Goal: Transaction & Acquisition: Subscribe to service/newsletter

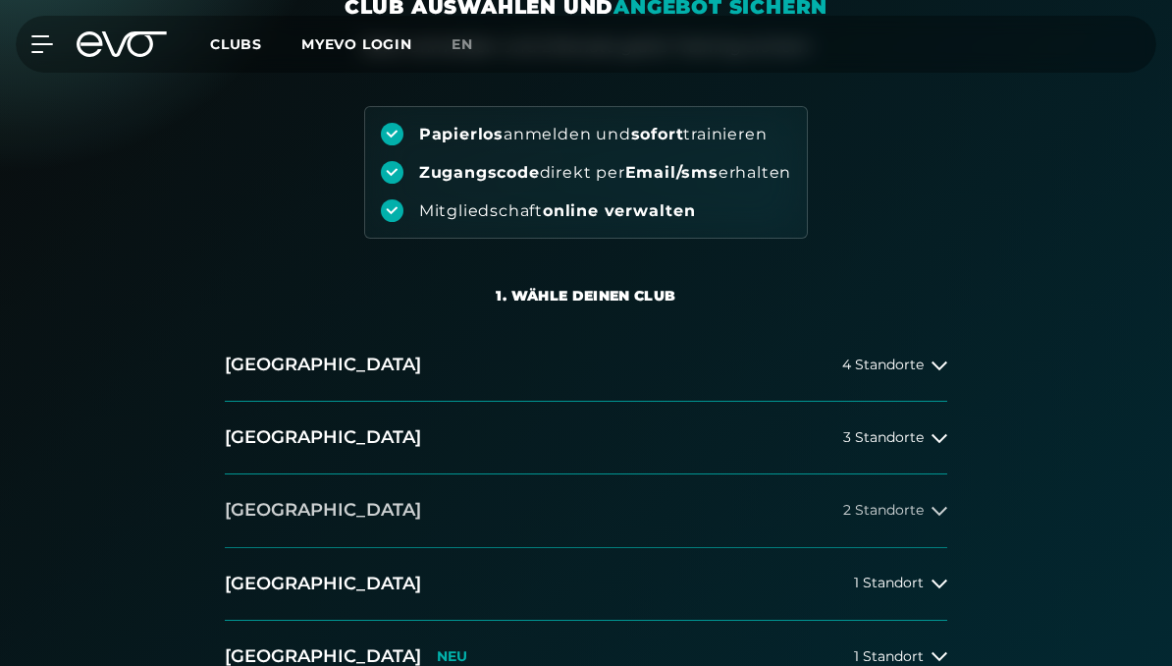
click at [638, 506] on button "Düsseldorf 2 Standorte" at bounding box center [586, 510] width 723 height 73
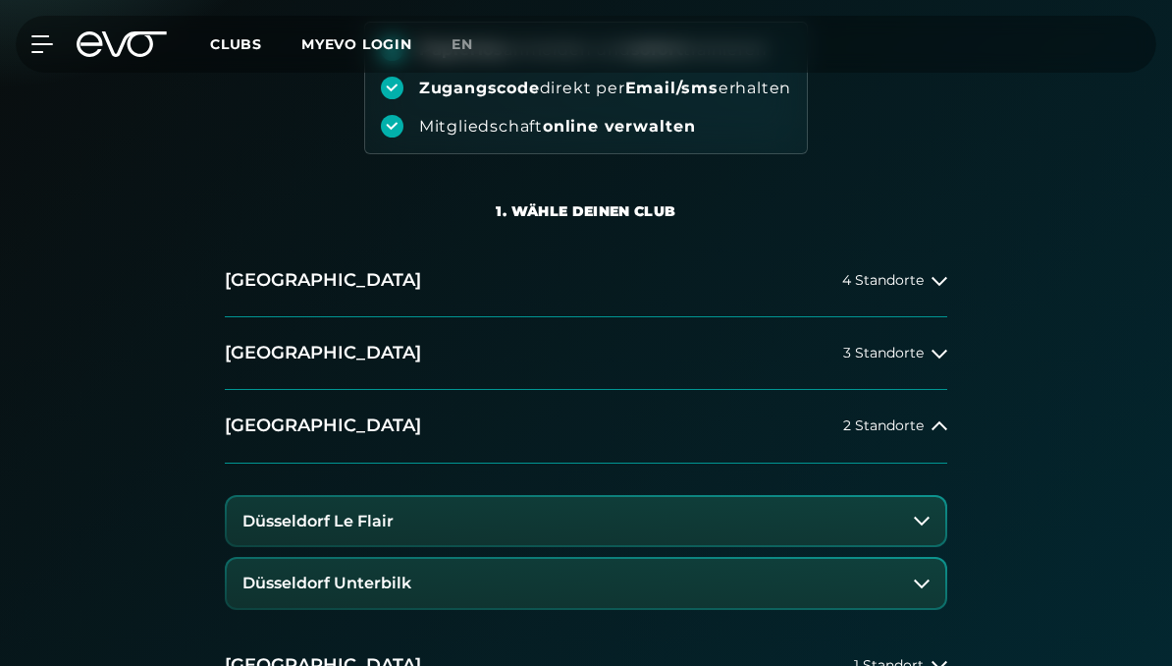
scroll to position [285, 0]
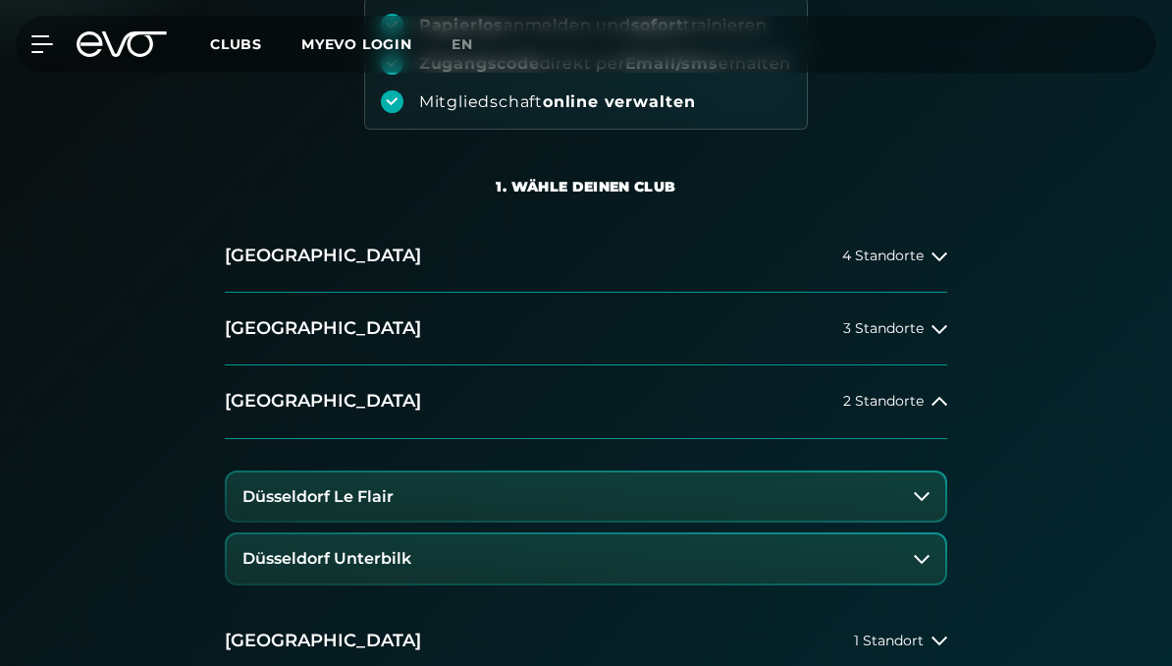
click at [437, 506] on button "Düsseldorf Le Flair" at bounding box center [586, 496] width 719 height 49
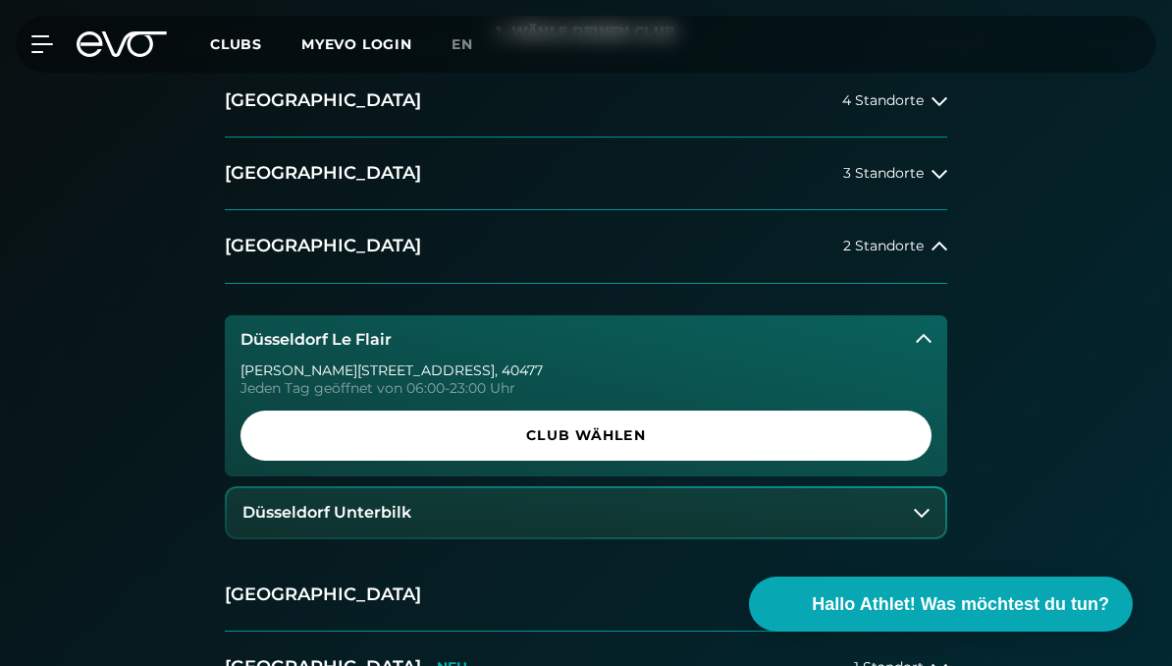
scroll to position [469, 0]
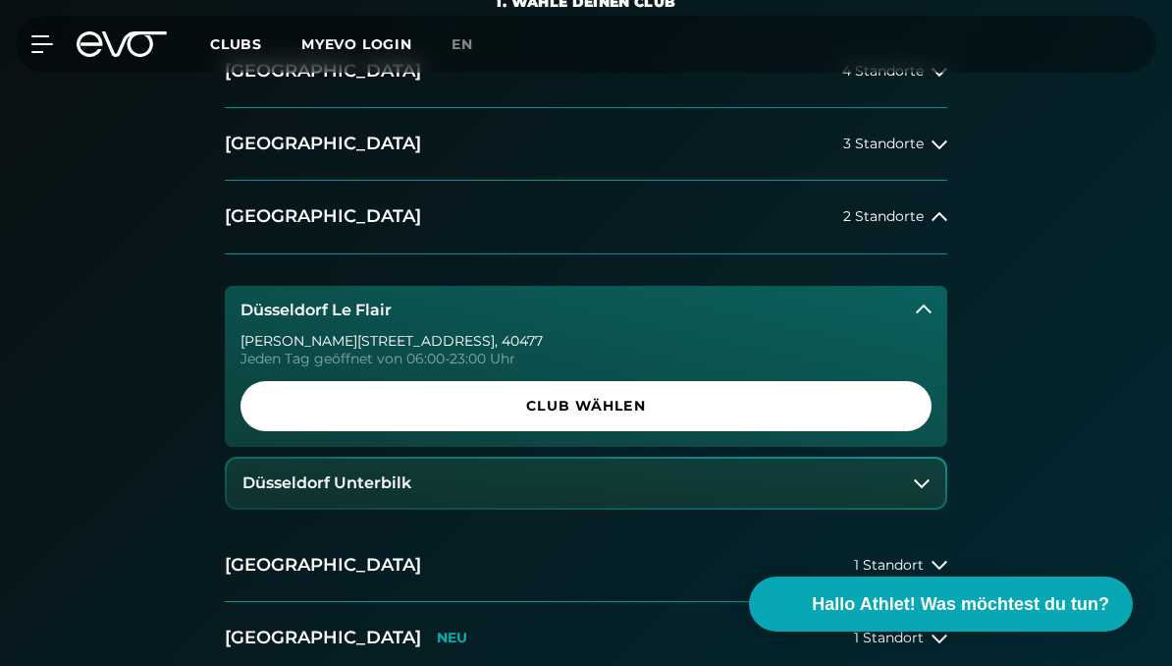
click at [548, 496] on button "Düsseldorf Unterbilk" at bounding box center [586, 483] width 719 height 49
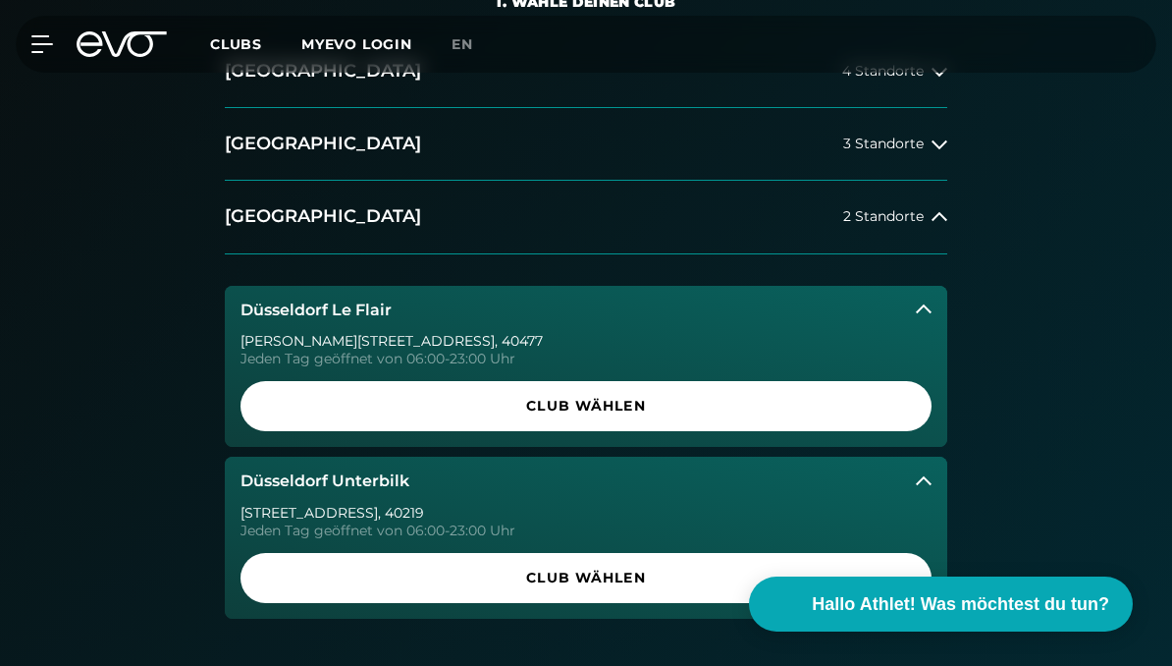
click at [628, 323] on button "Düsseldorf Le Flair" at bounding box center [586, 310] width 723 height 49
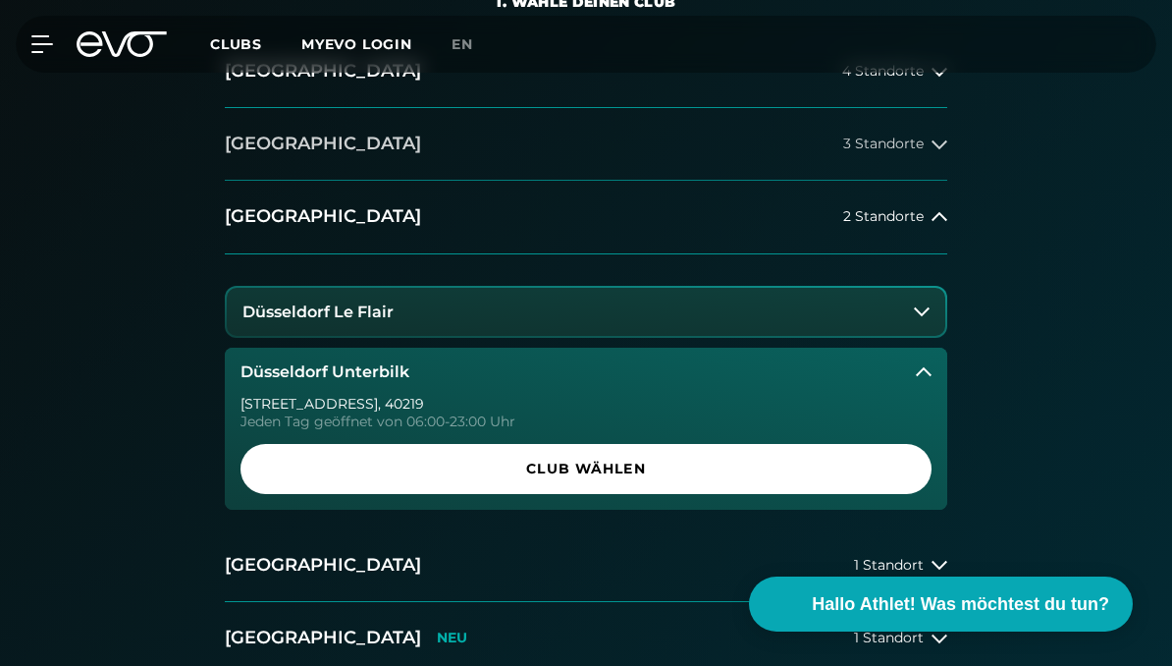
click at [666, 126] on button "[GEOGRAPHIC_DATA] 3 Standorte" at bounding box center [586, 144] width 723 height 73
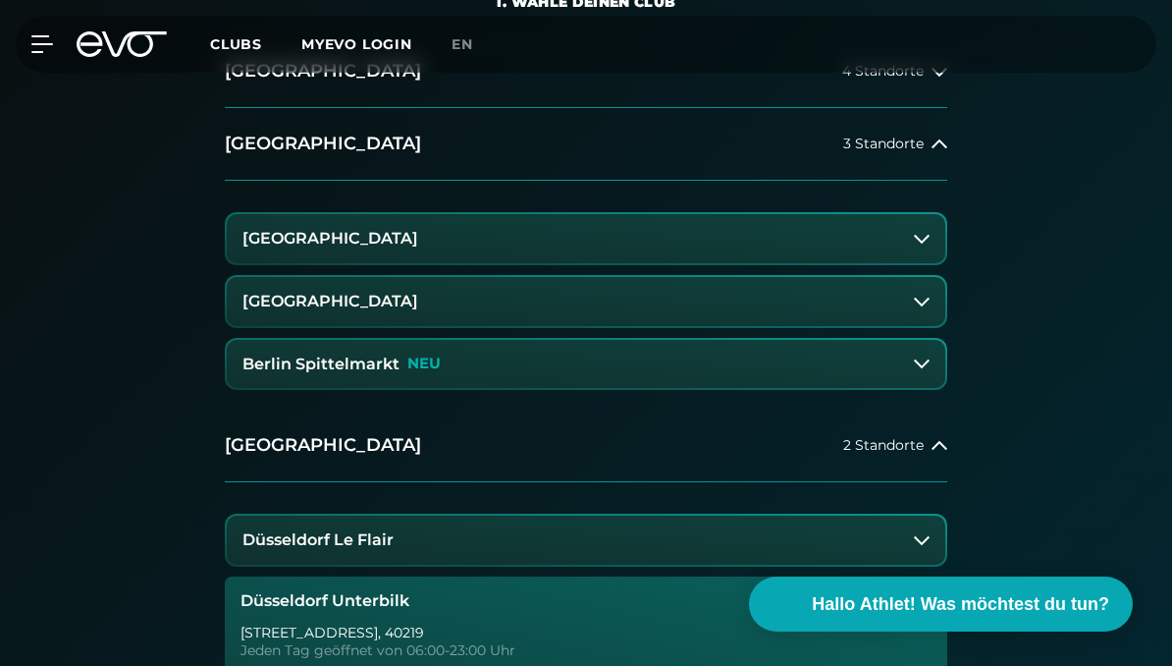
click at [507, 239] on button "[GEOGRAPHIC_DATA]" at bounding box center [586, 238] width 719 height 49
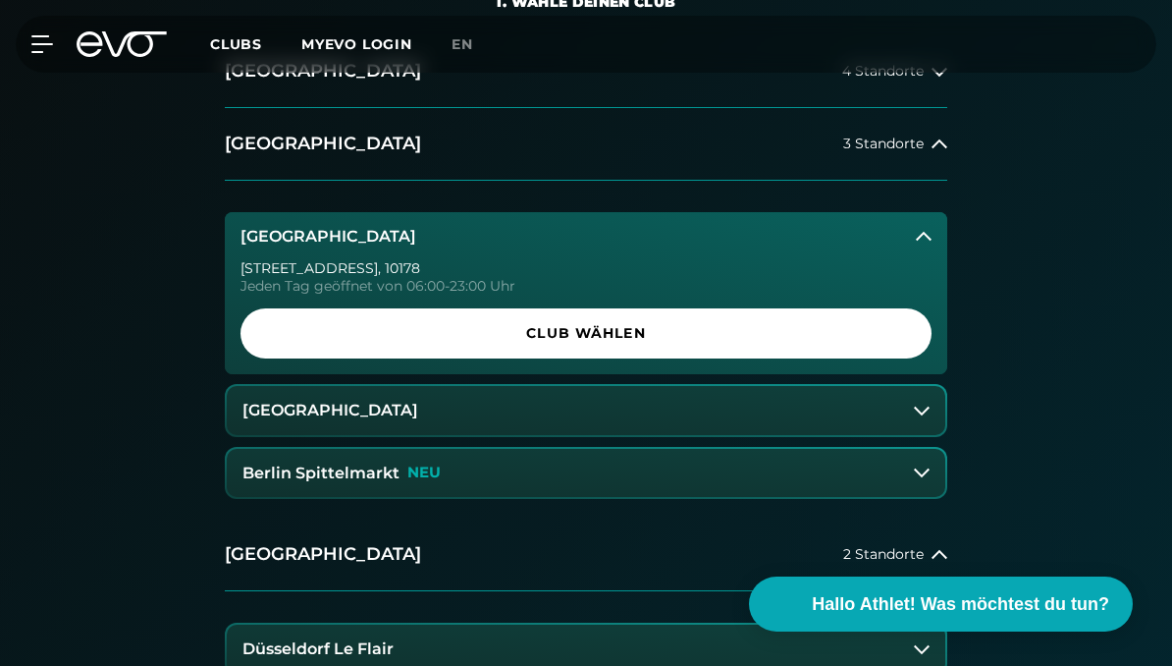
click at [507, 239] on button "[GEOGRAPHIC_DATA]" at bounding box center [586, 236] width 723 height 49
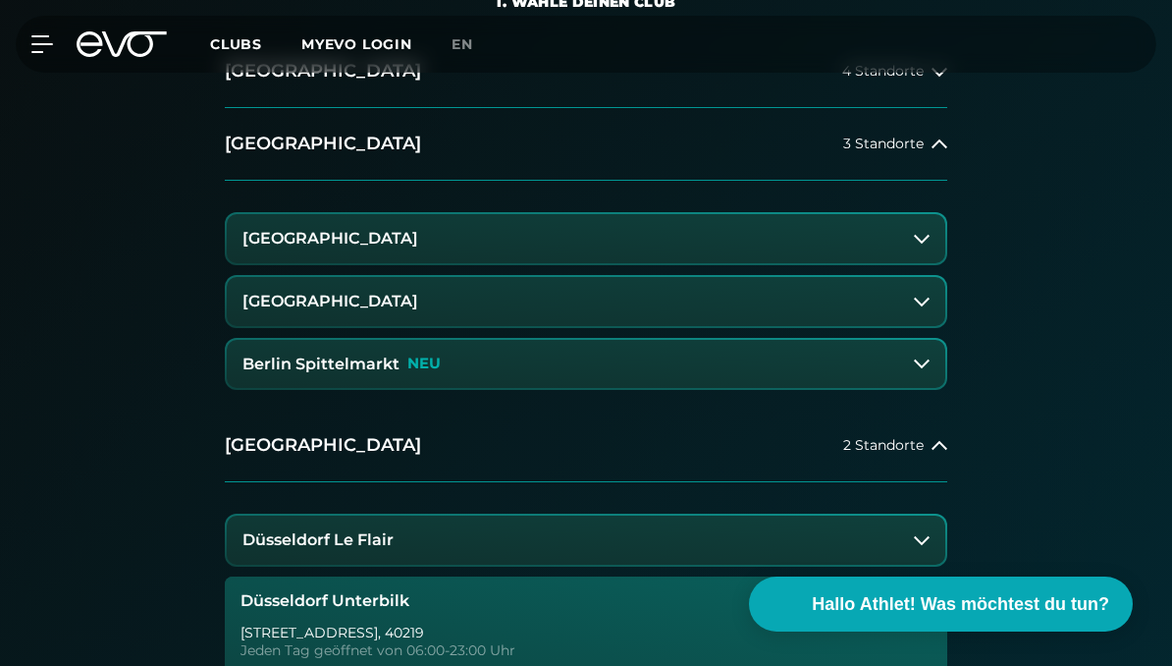
click at [498, 284] on button "[GEOGRAPHIC_DATA]" at bounding box center [586, 301] width 719 height 49
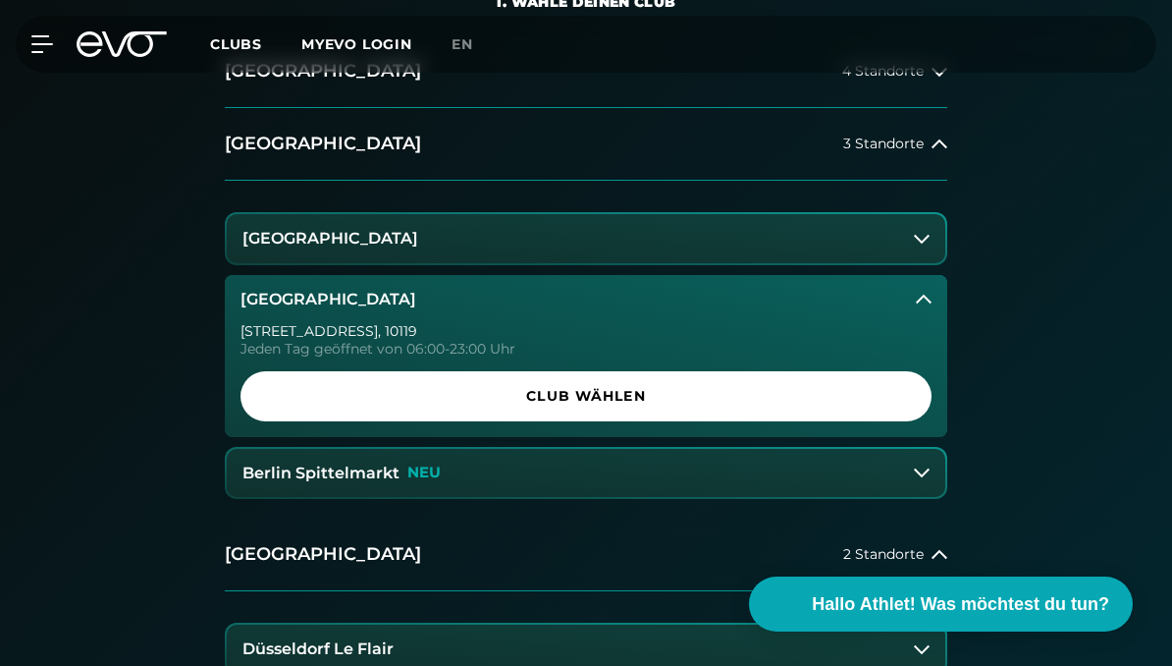
click at [488, 290] on button "[GEOGRAPHIC_DATA]" at bounding box center [586, 299] width 723 height 49
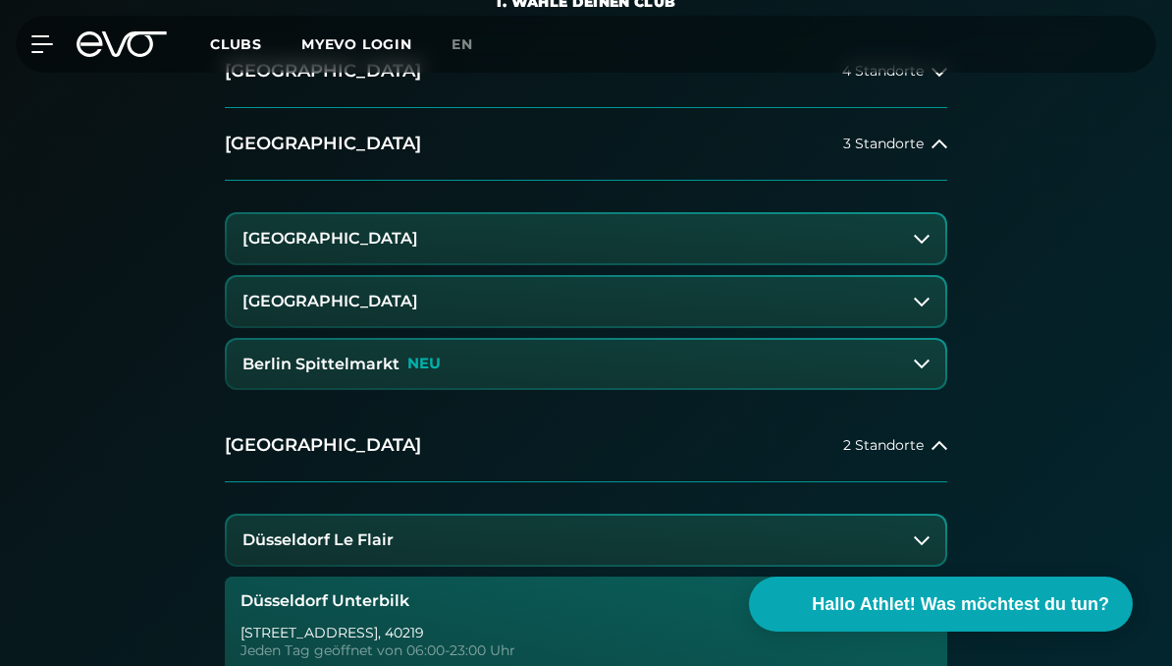
click at [462, 382] on button "Berlin Spittelmarkt NEU" at bounding box center [586, 364] width 719 height 49
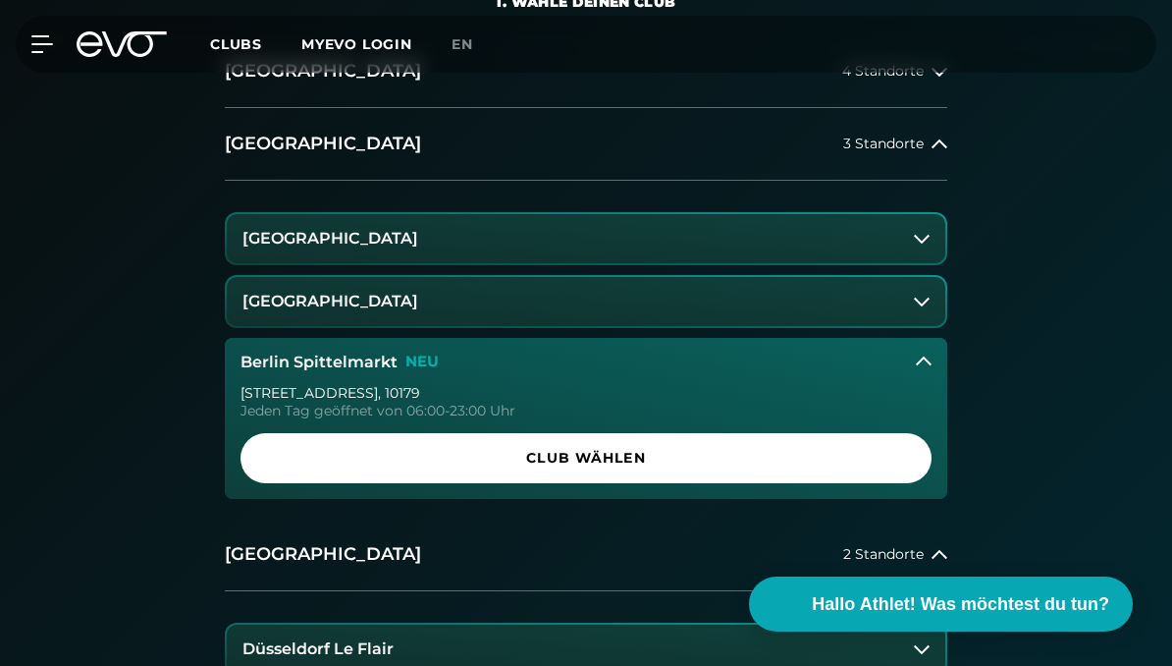
click at [480, 360] on button "Berlin Spittelmarkt NEU" at bounding box center [586, 362] width 723 height 49
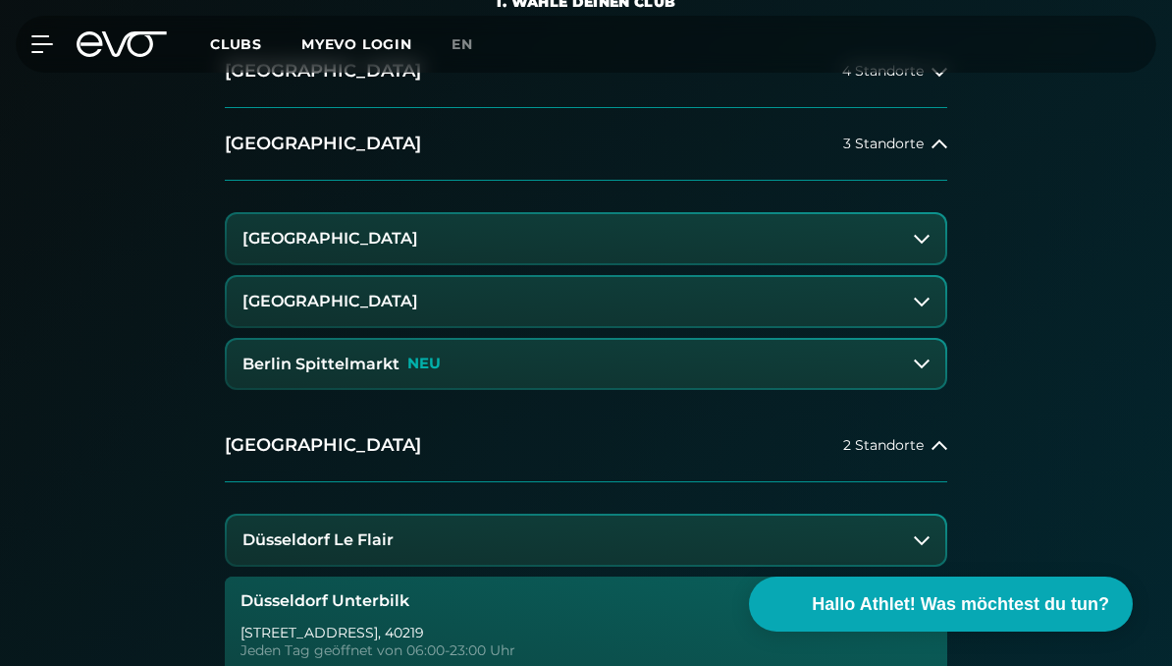
scroll to position [665, 0]
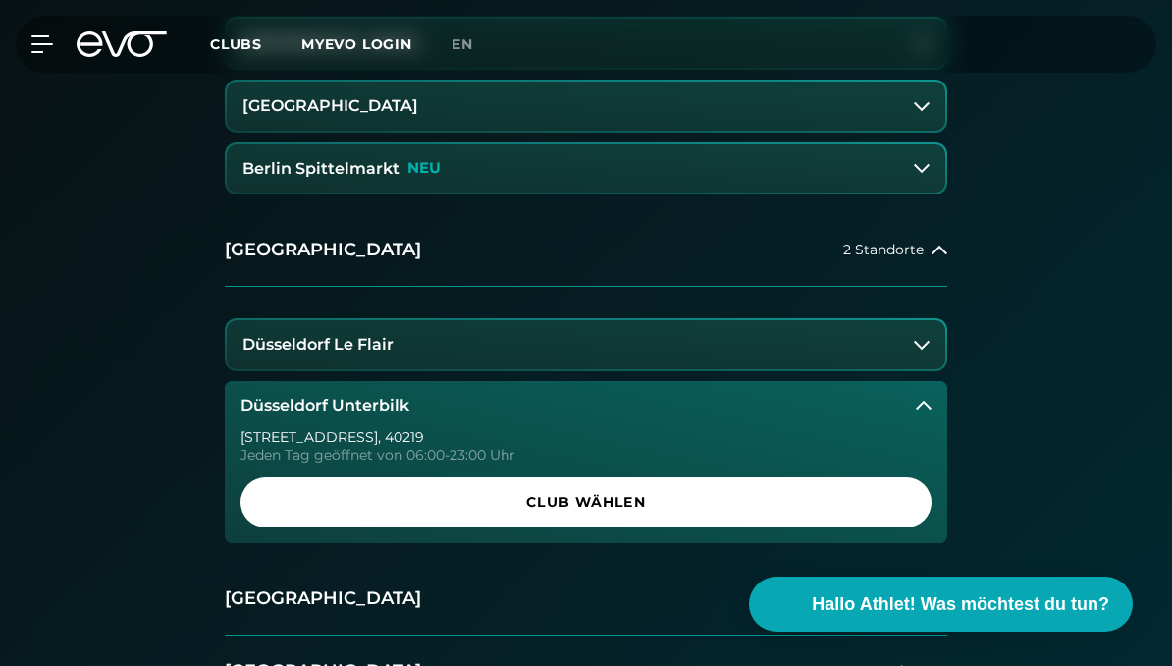
click at [509, 345] on button "Düsseldorf Le Flair" at bounding box center [586, 344] width 719 height 49
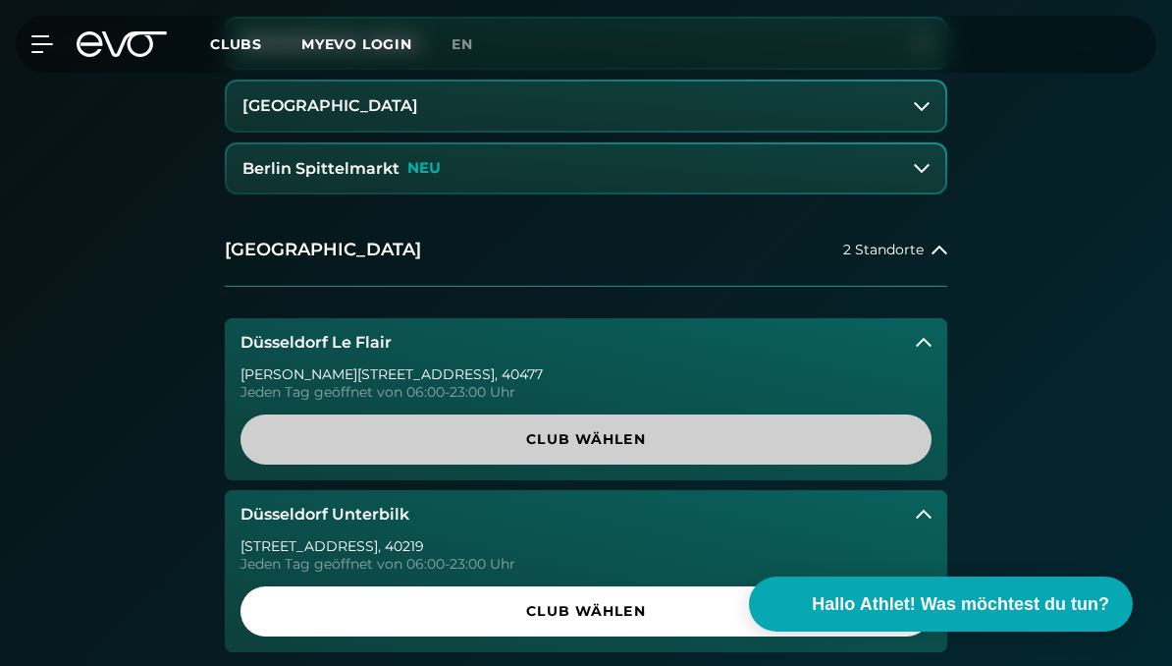
click at [529, 443] on span "Club wählen" at bounding box center [586, 439] width 644 height 21
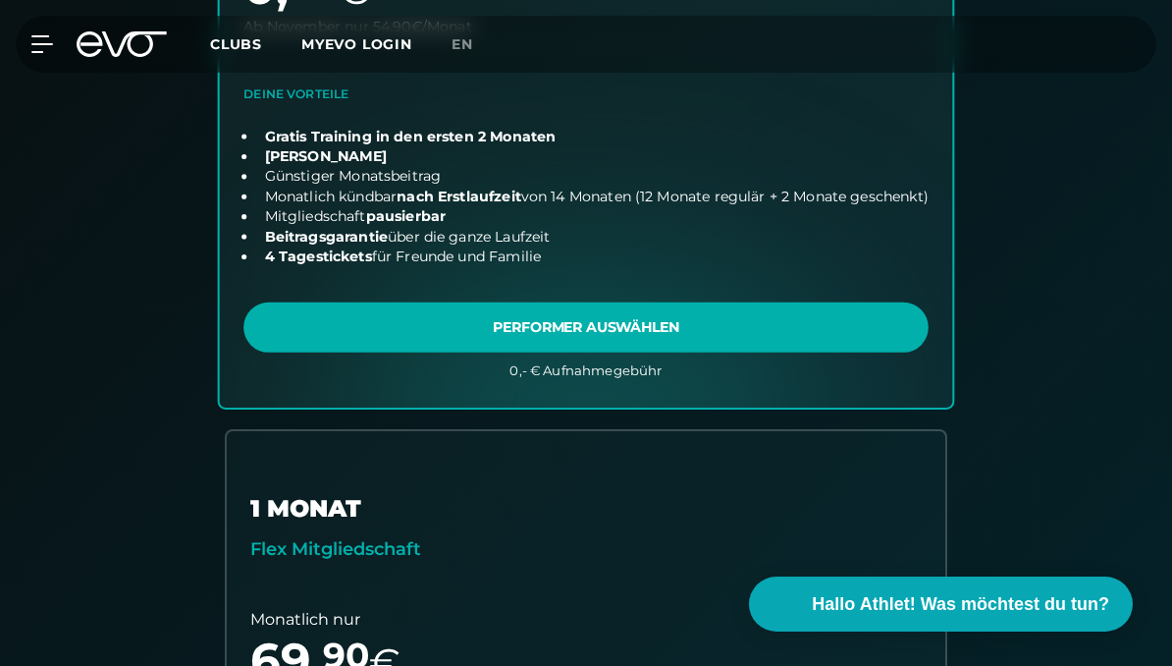
scroll to position [831, 0]
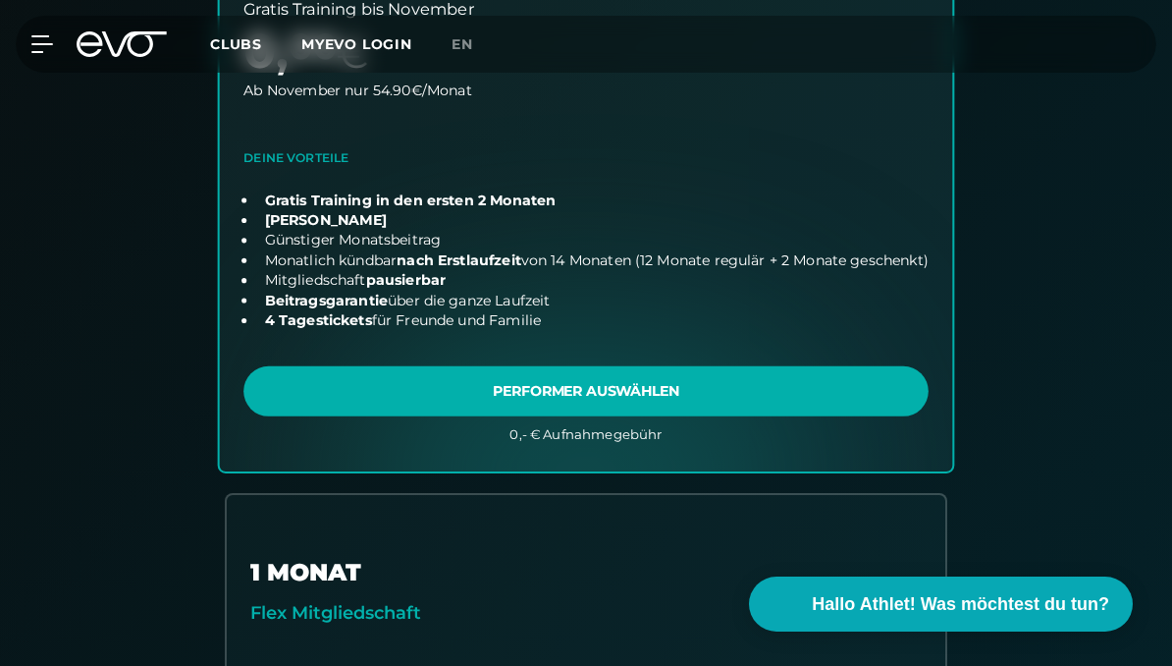
click at [592, 401] on link "choose plan" at bounding box center [587, 123] width 734 height 694
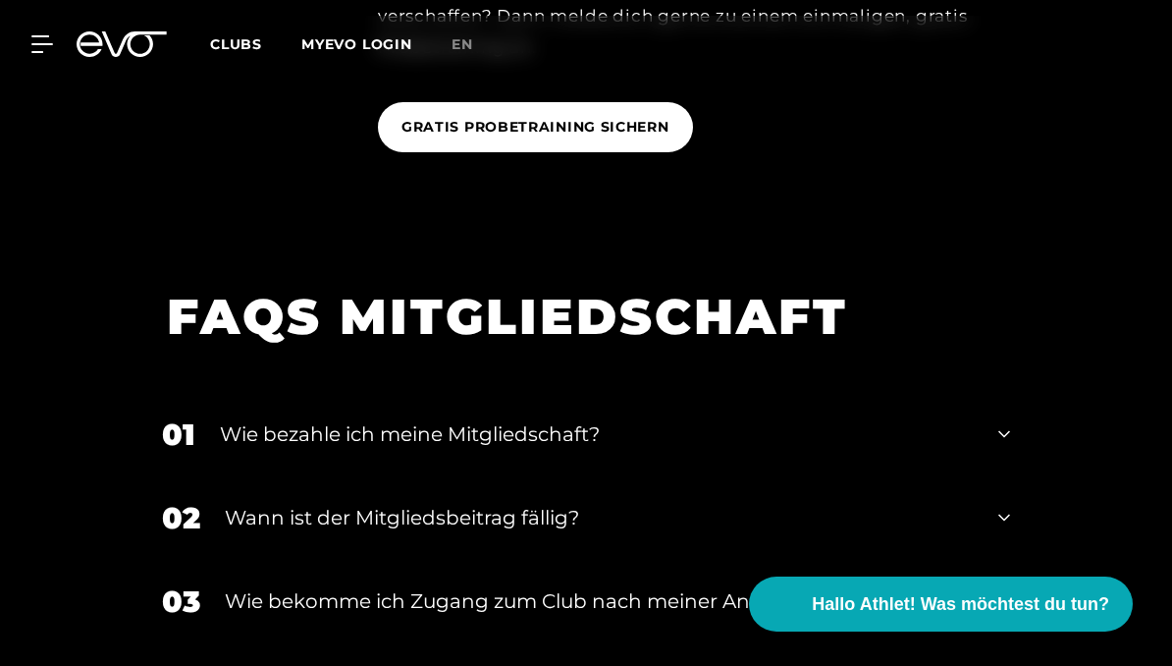
scroll to position [3617, 0]
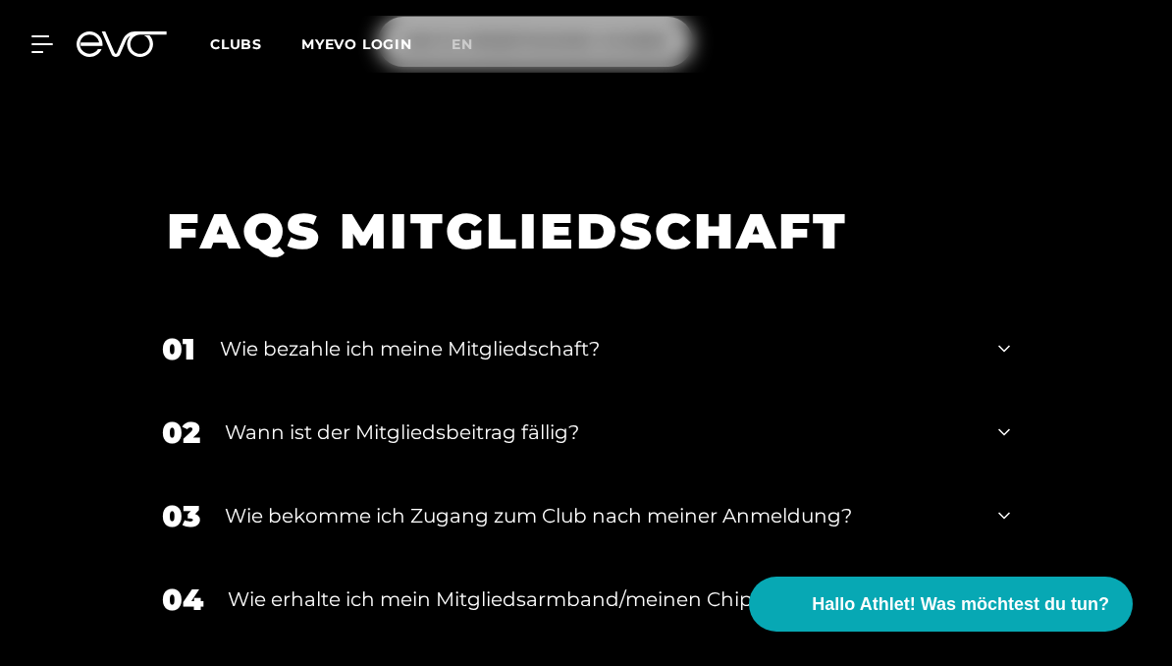
click at [401, 354] on div "Wie bezahle ich meine Mitgliedschaft?" at bounding box center [597, 348] width 754 height 29
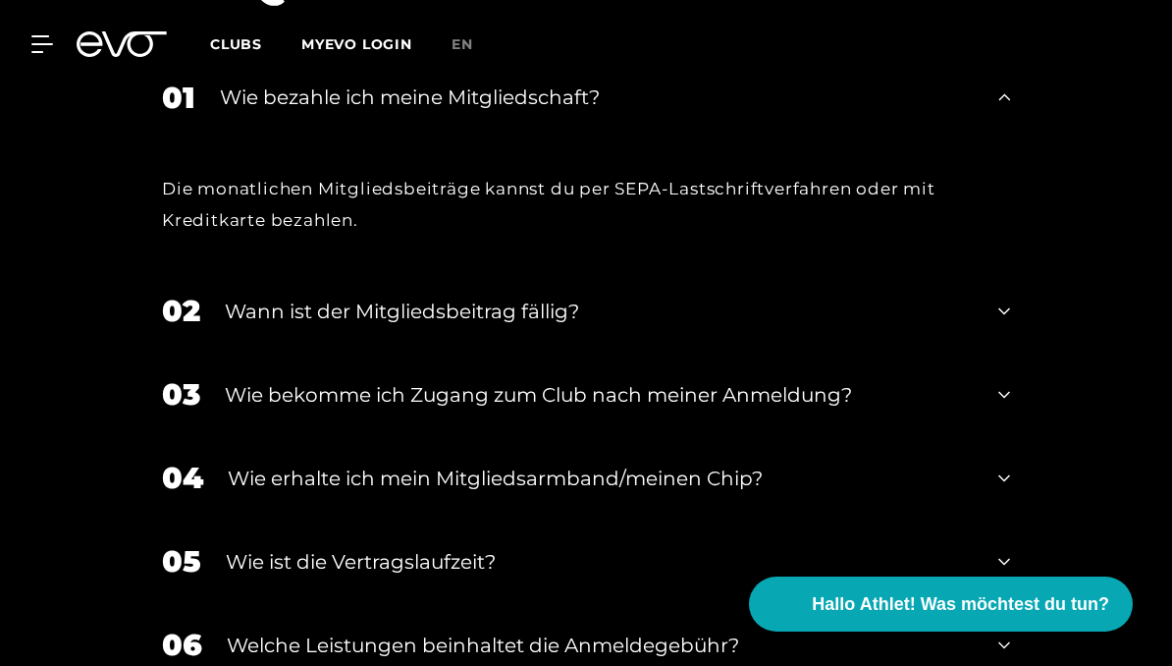
scroll to position [3872, 0]
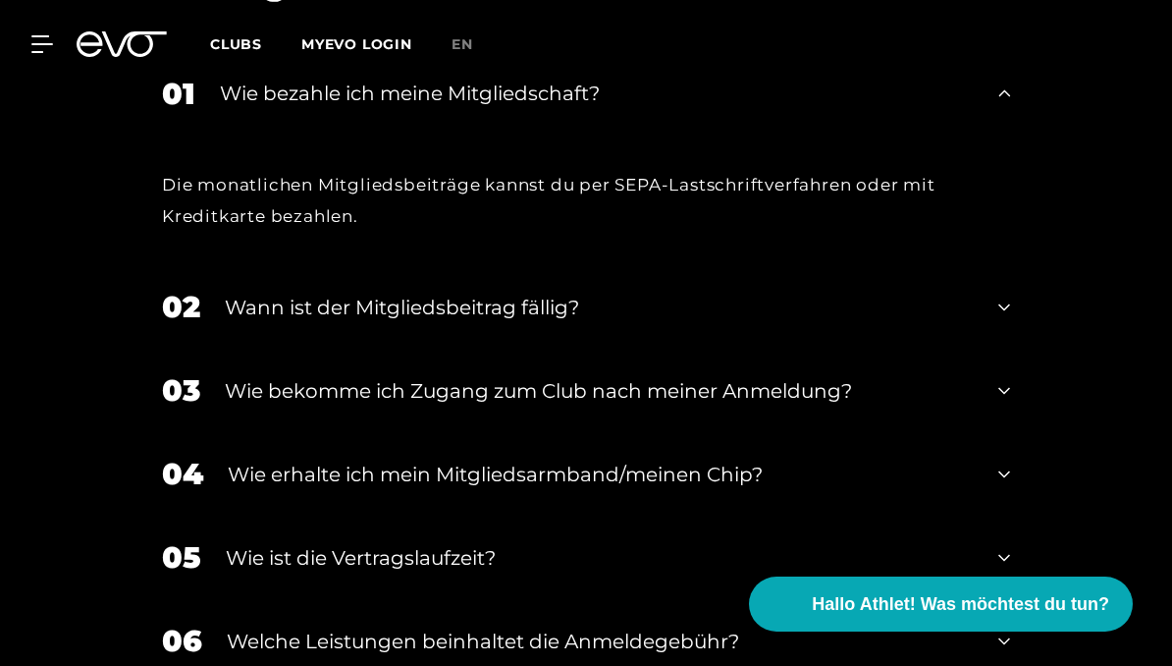
click at [525, 395] on div "Wie bekomme ich Zugang zum Club nach meiner Anmeldung?" at bounding box center [599, 390] width 749 height 29
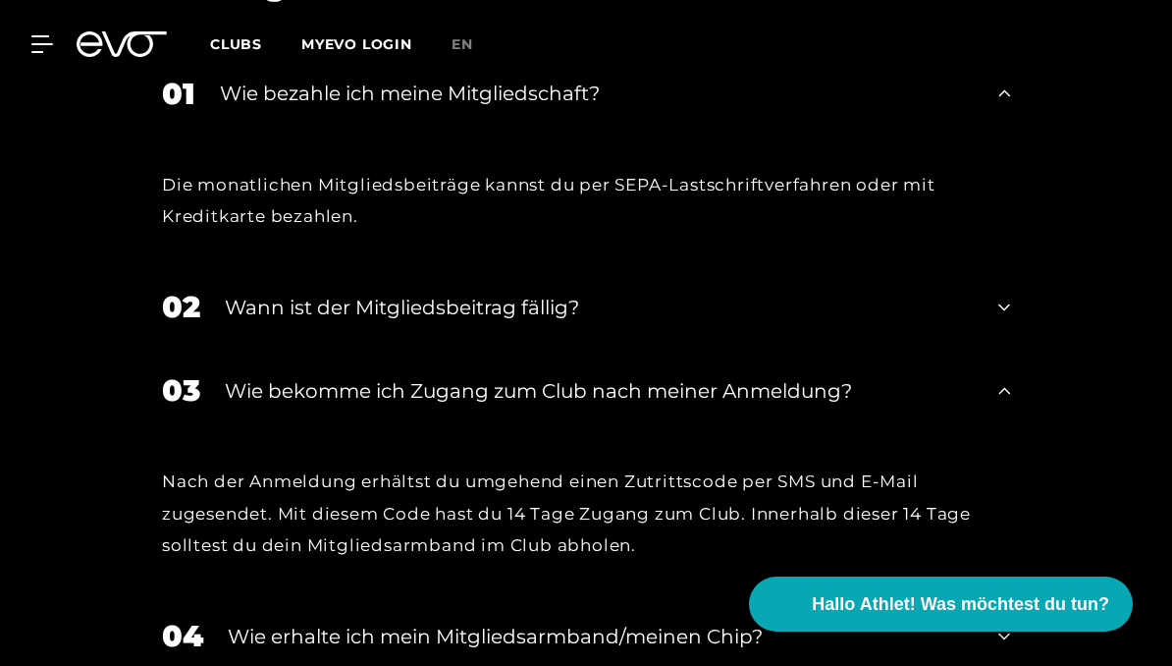
click at [517, 384] on div "Wie bekomme ich Zugang zum Club nach meiner Anmeldung?" at bounding box center [599, 390] width 749 height 29
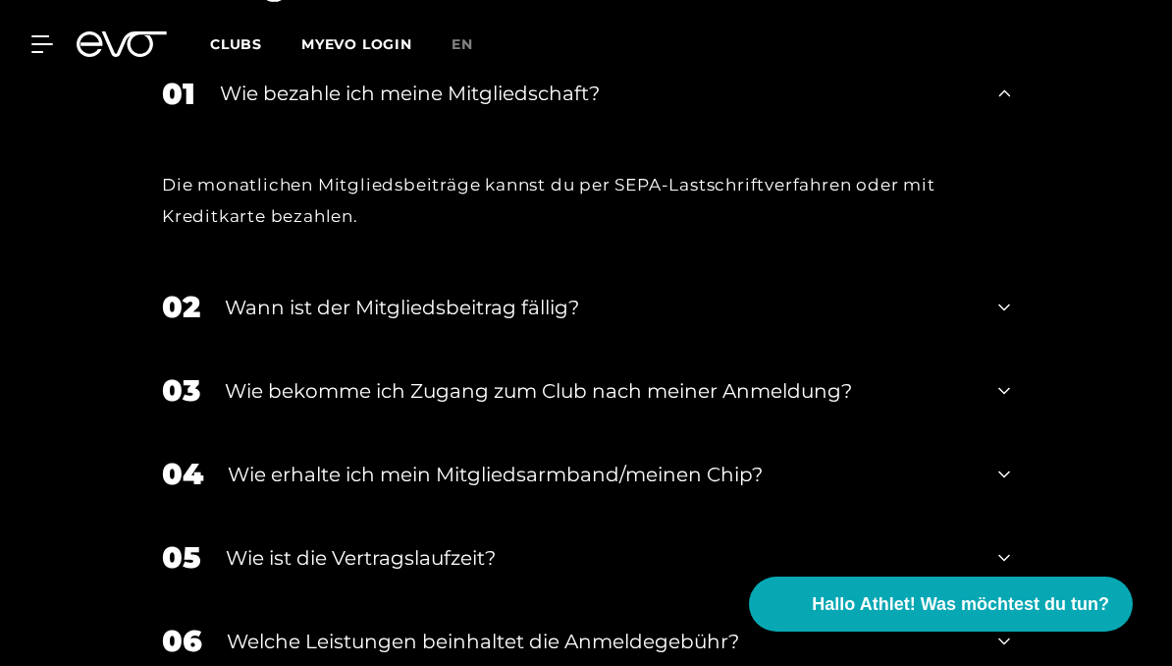
scroll to position [4016, 0]
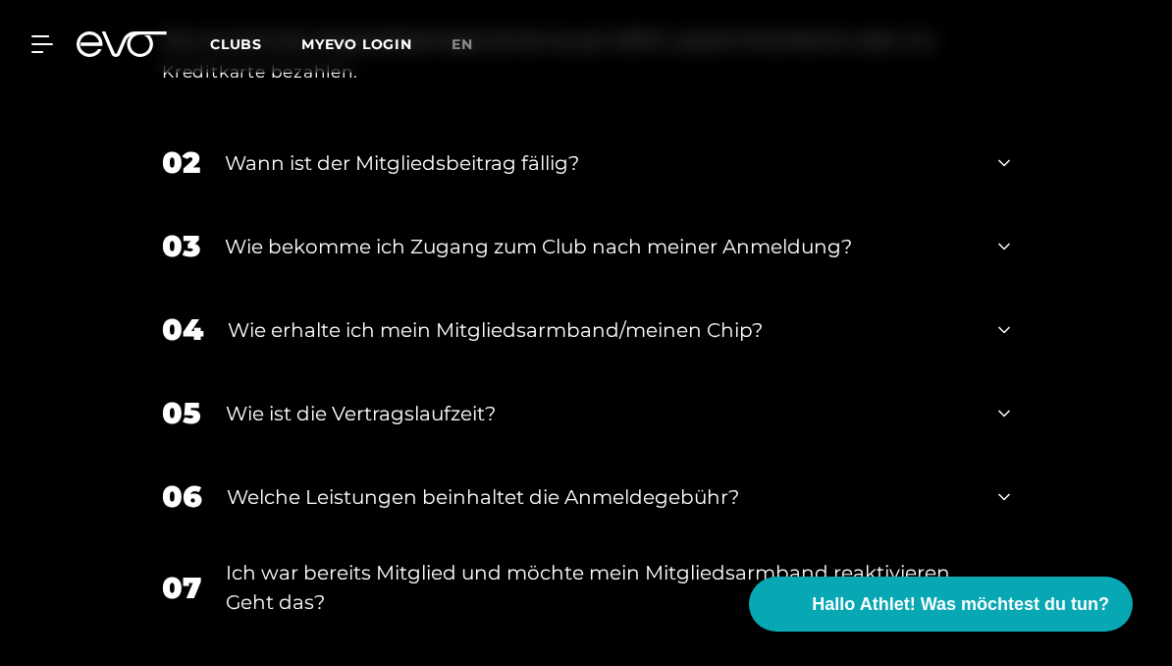
click at [517, 384] on div "05 Wie ist die Vertragslaufzeit?" at bounding box center [586, 412] width 888 height 83
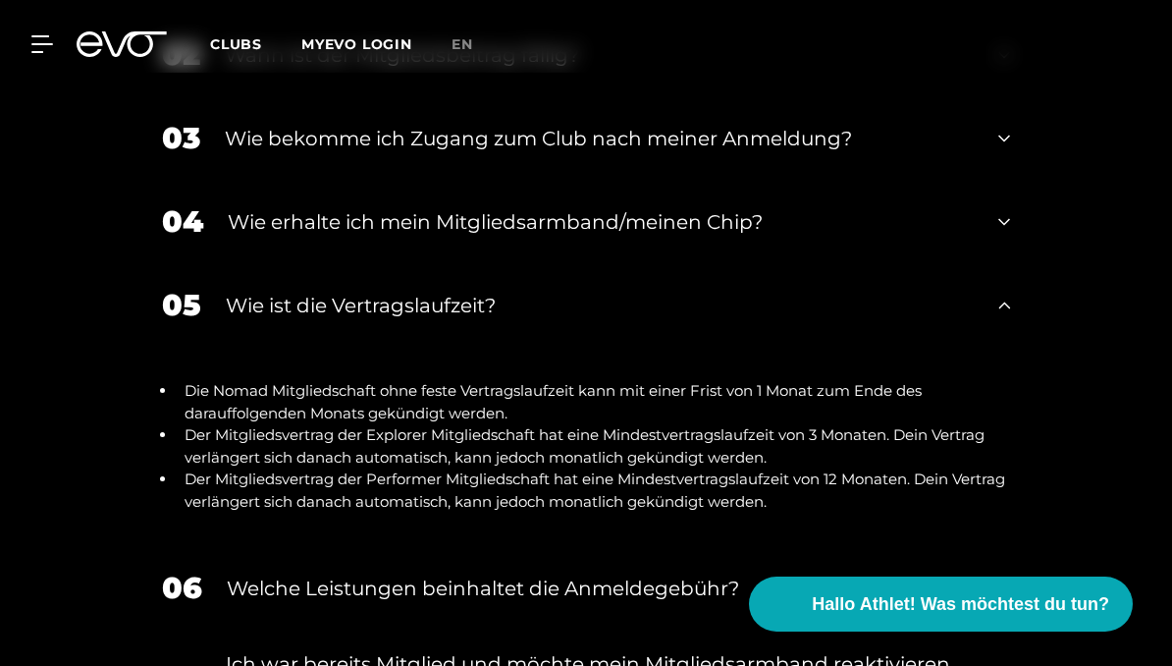
scroll to position [4134, 0]
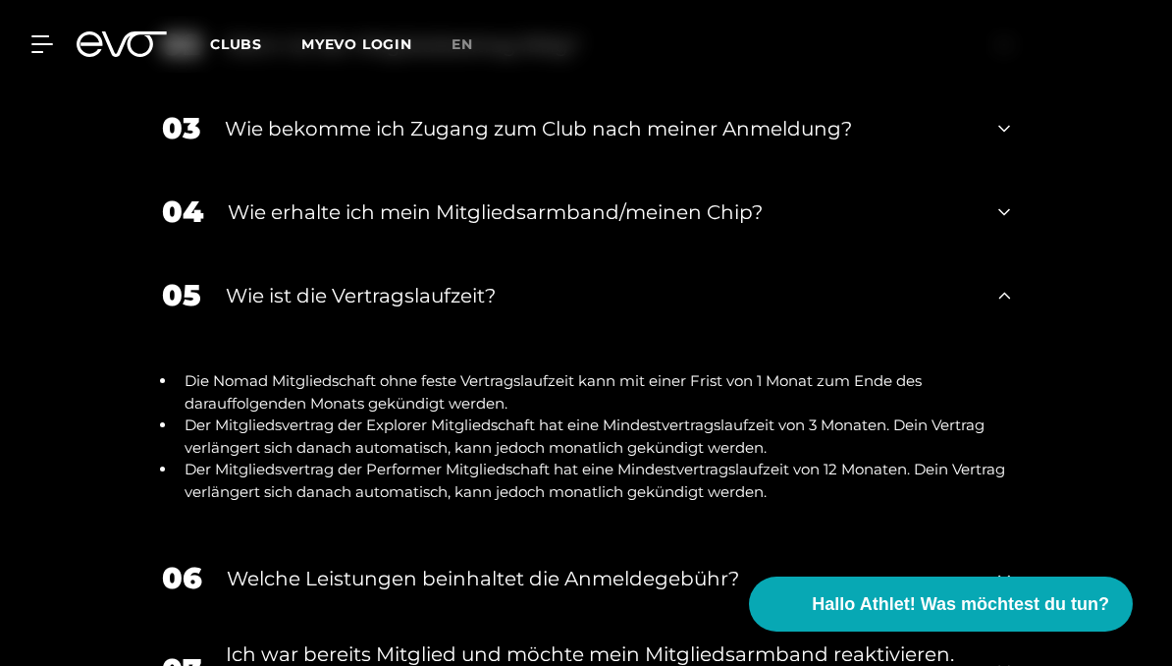
click at [525, 281] on div "Wie ist die Vertragslaufzeit?" at bounding box center [600, 295] width 748 height 29
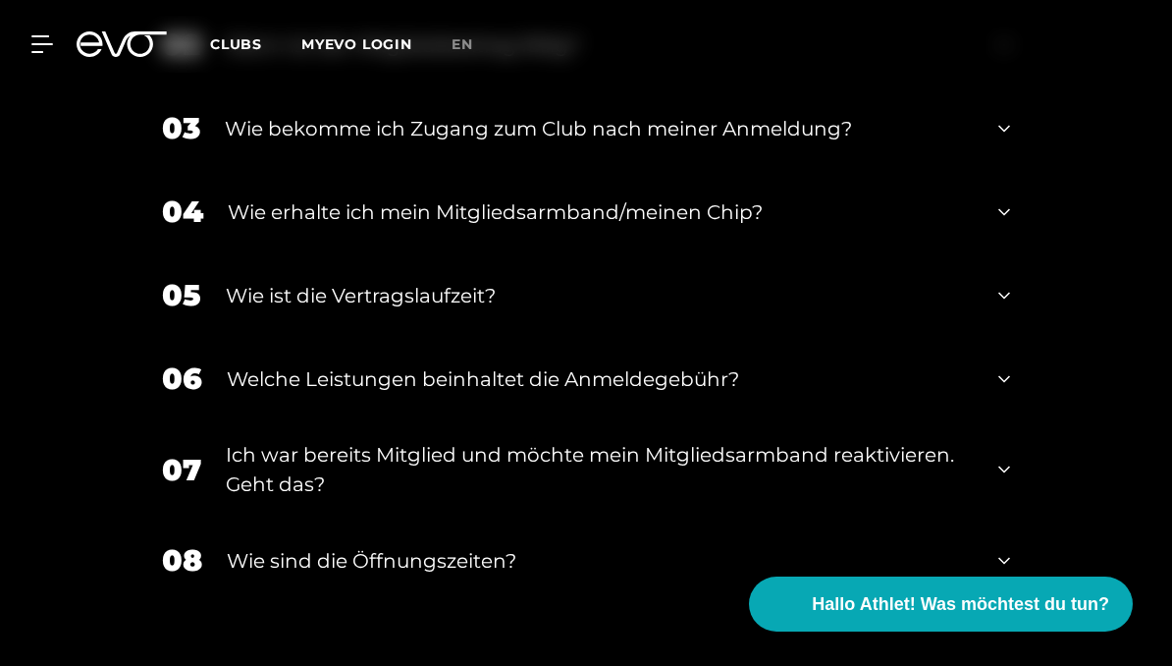
click at [419, 473] on div "Ich war bereits Mitglied und möchte mein Mitgliedsarmband reaktivieren. Geht da…" at bounding box center [600, 469] width 748 height 59
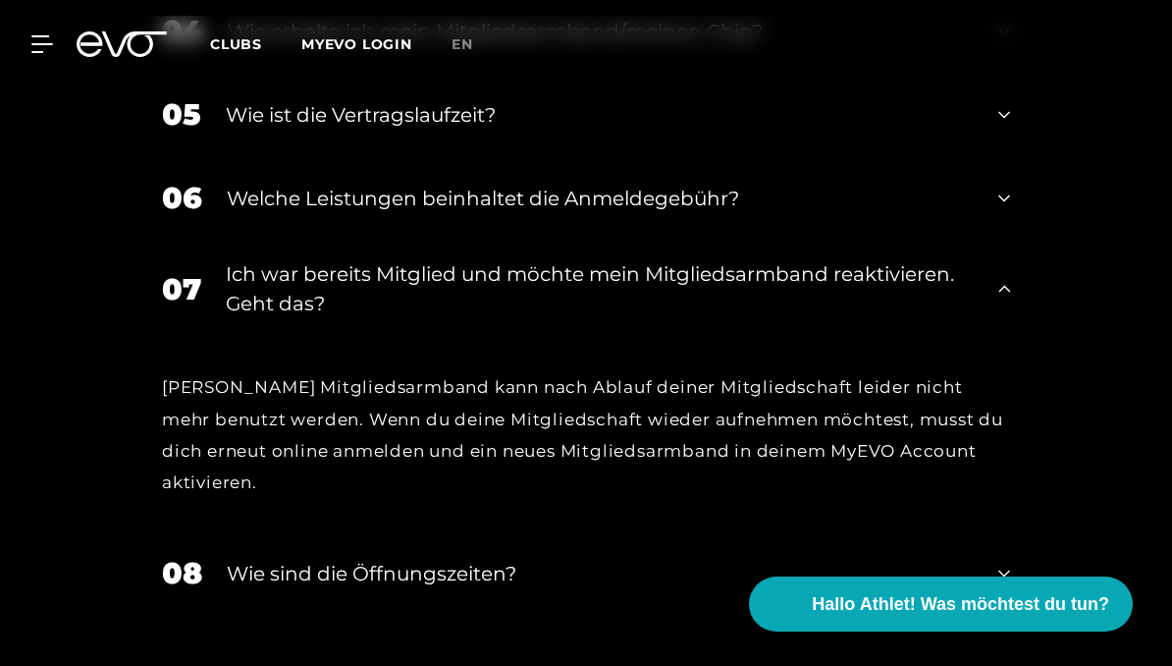
scroll to position [4314, 0]
click at [486, 304] on div "Ich war bereits Mitglied und möchte mein Mitgliedsarmband reaktivieren. Geht da…" at bounding box center [600, 289] width 748 height 59
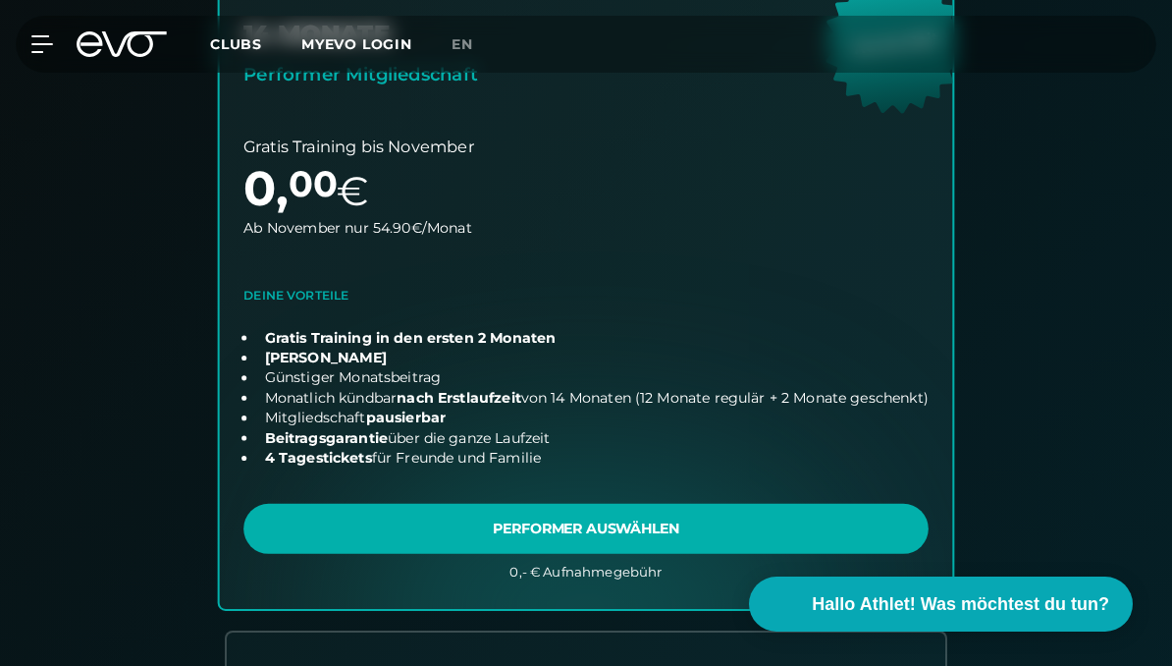
scroll to position [691, 0]
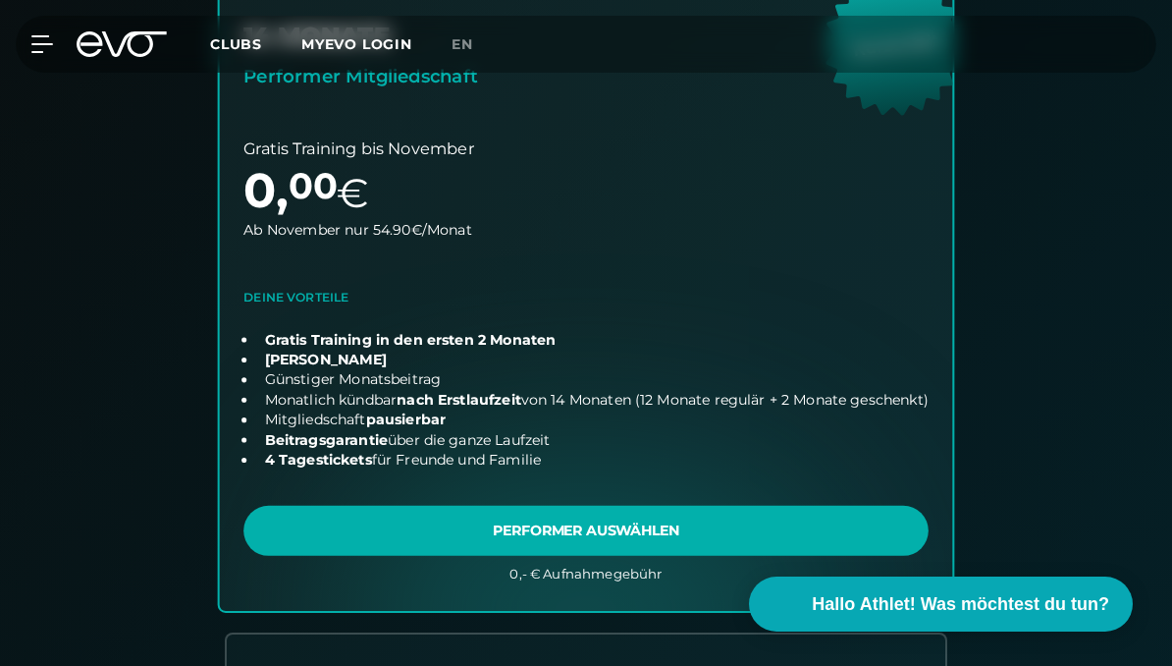
click at [841, 539] on link "choose plan" at bounding box center [587, 263] width 734 height 694
